Goal: Task Accomplishment & Management: Use online tool/utility

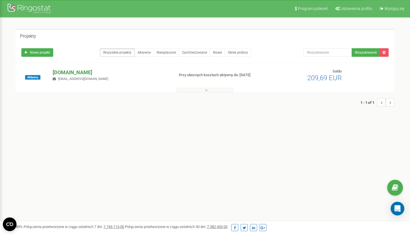
click at [71, 73] on p "[DOMAIN_NAME]" at bounding box center [111, 72] width 117 height 7
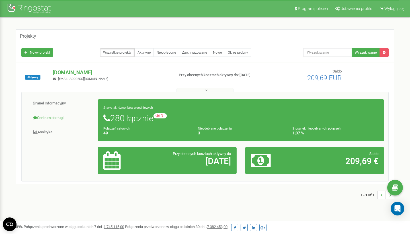
click at [54, 117] on link "Centrum obsługi" at bounding box center [62, 118] width 72 height 14
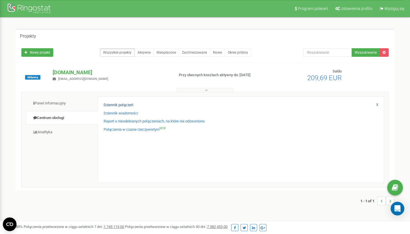
click at [118, 103] on link "Dziennik połączeń" at bounding box center [119, 104] width 30 height 5
